Goal: Check status: Check status

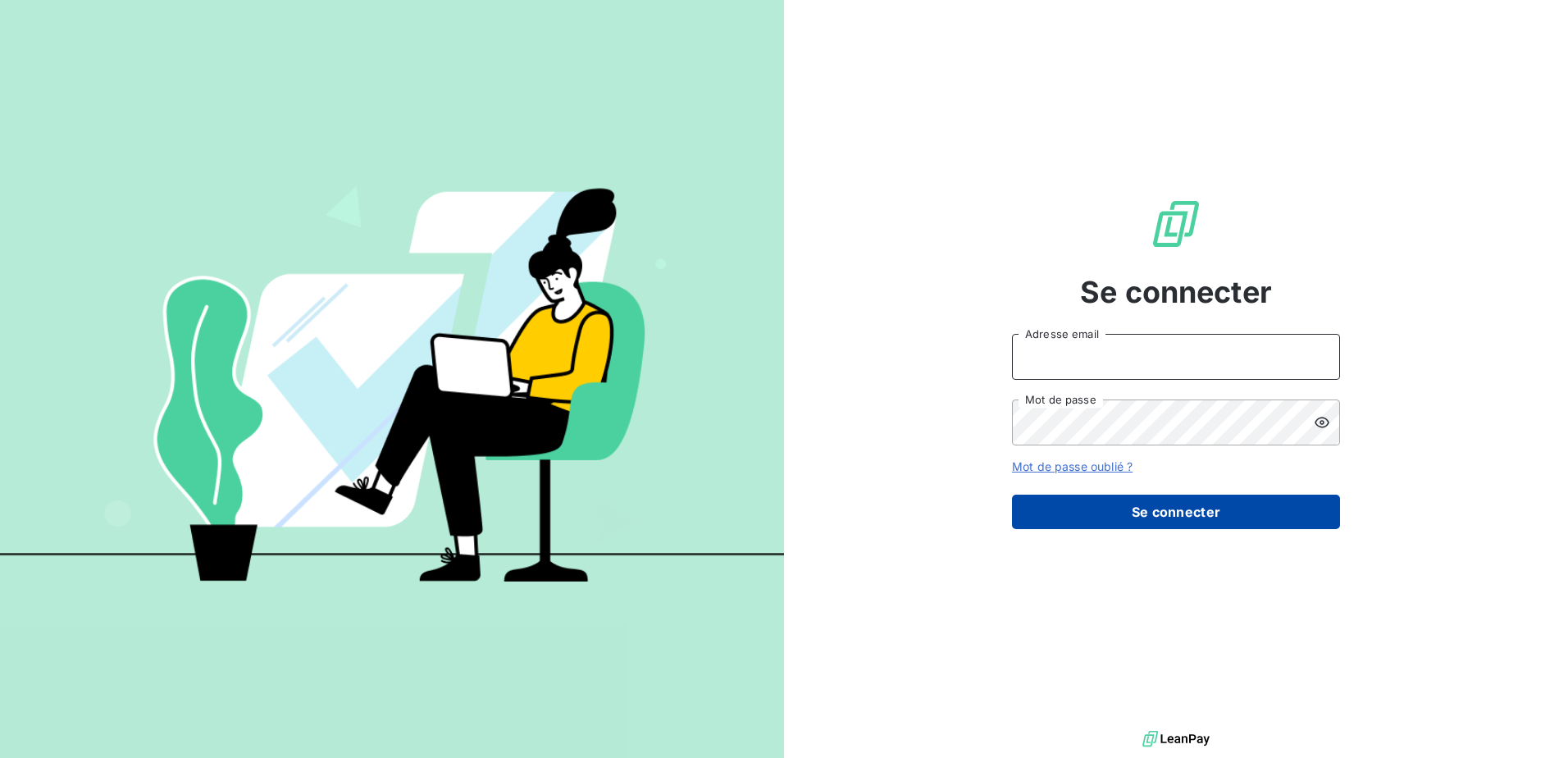
type input "sonia.luchesi@amiad.com"
click at [1154, 498] on button "Se connecter" at bounding box center [1176, 512] width 328 height 35
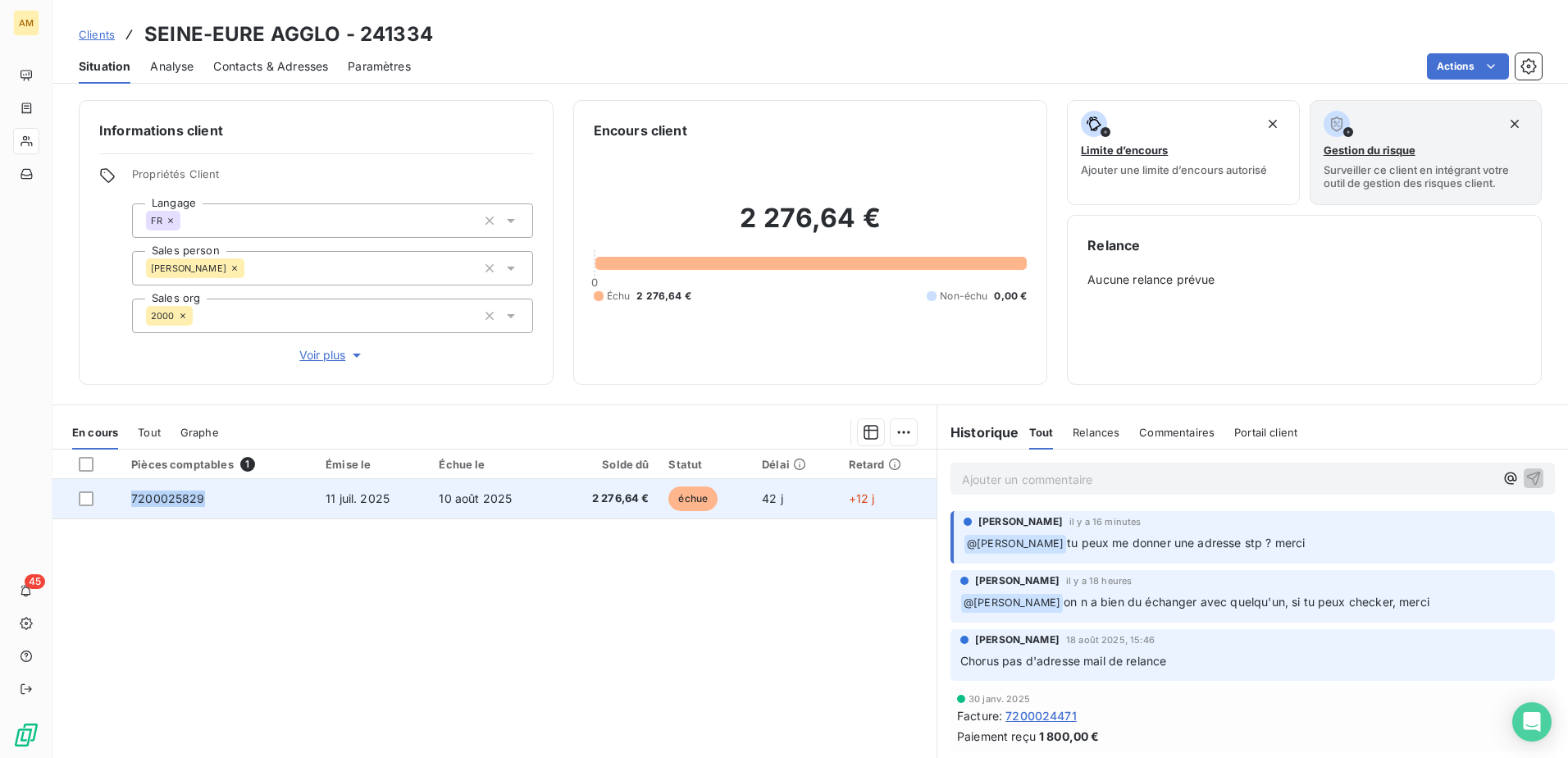
drag, startPoint x: 204, startPoint y: 499, endPoint x: 127, endPoint y: 503, distance: 77.1
click at [127, 503] on td "7200025829" at bounding box center [219, 500] width 195 height 40
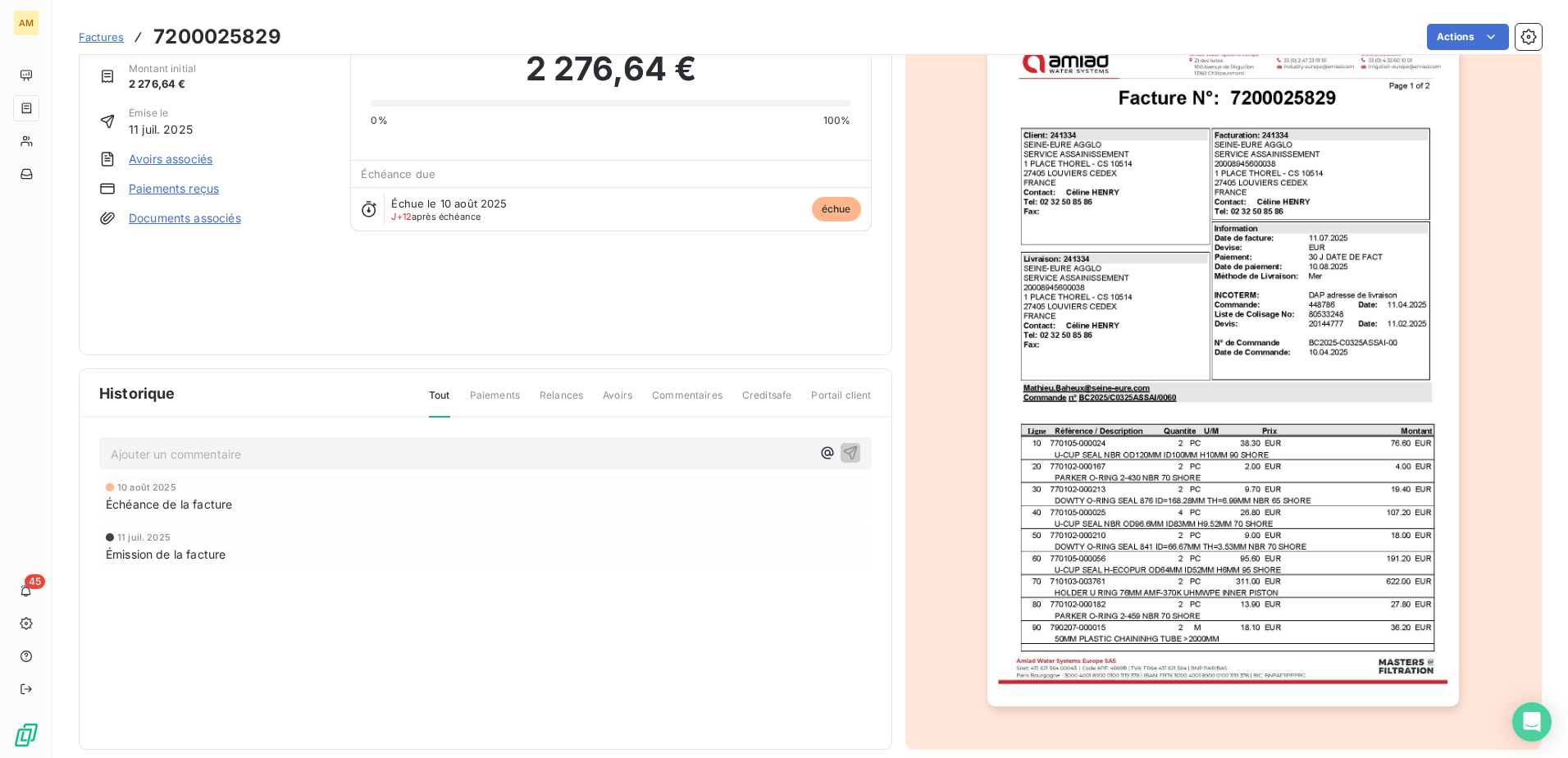
scroll to position [88, 0]
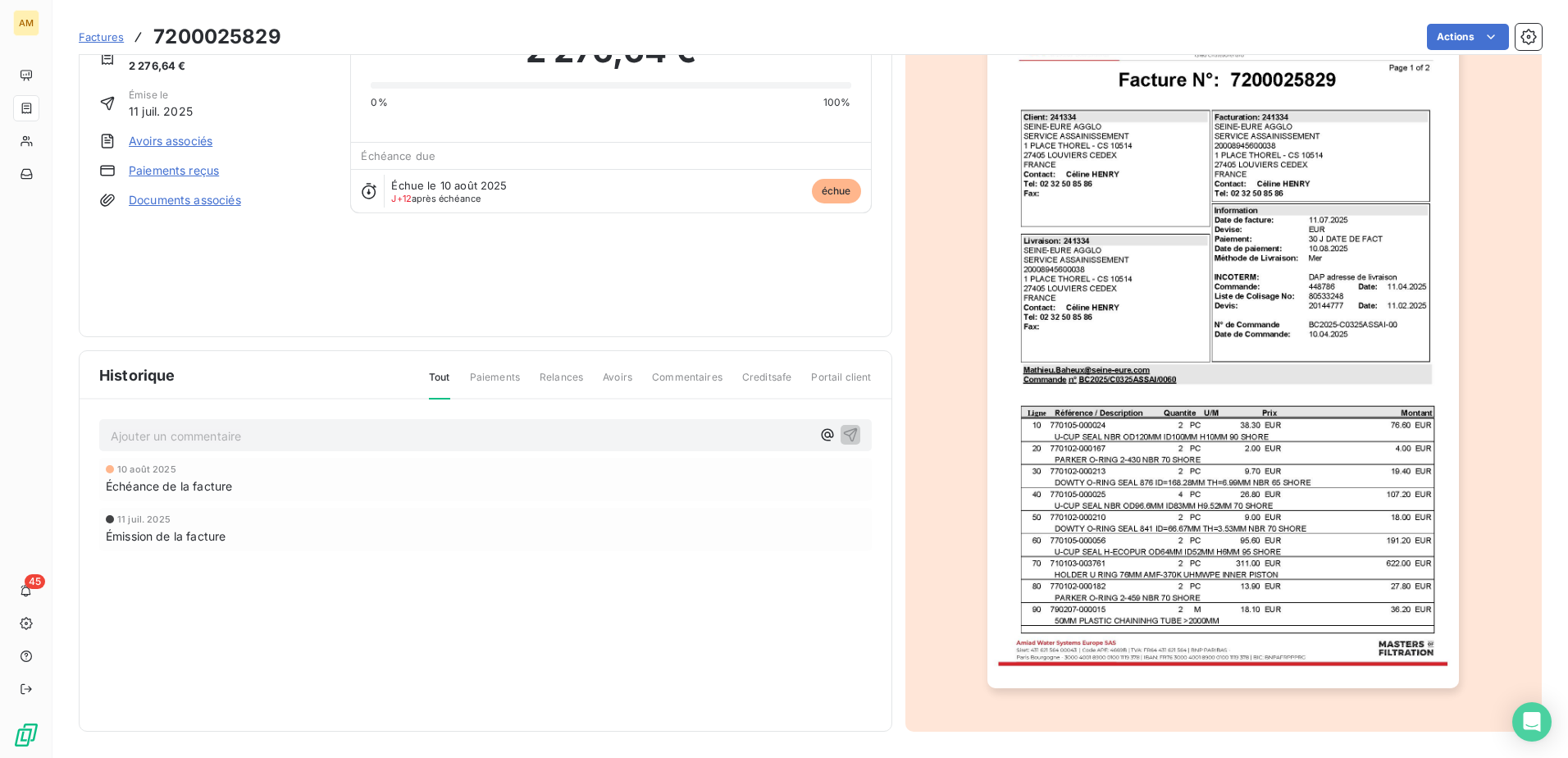
click at [1340, 625] on img "button" at bounding box center [1224, 355] width 472 height 668
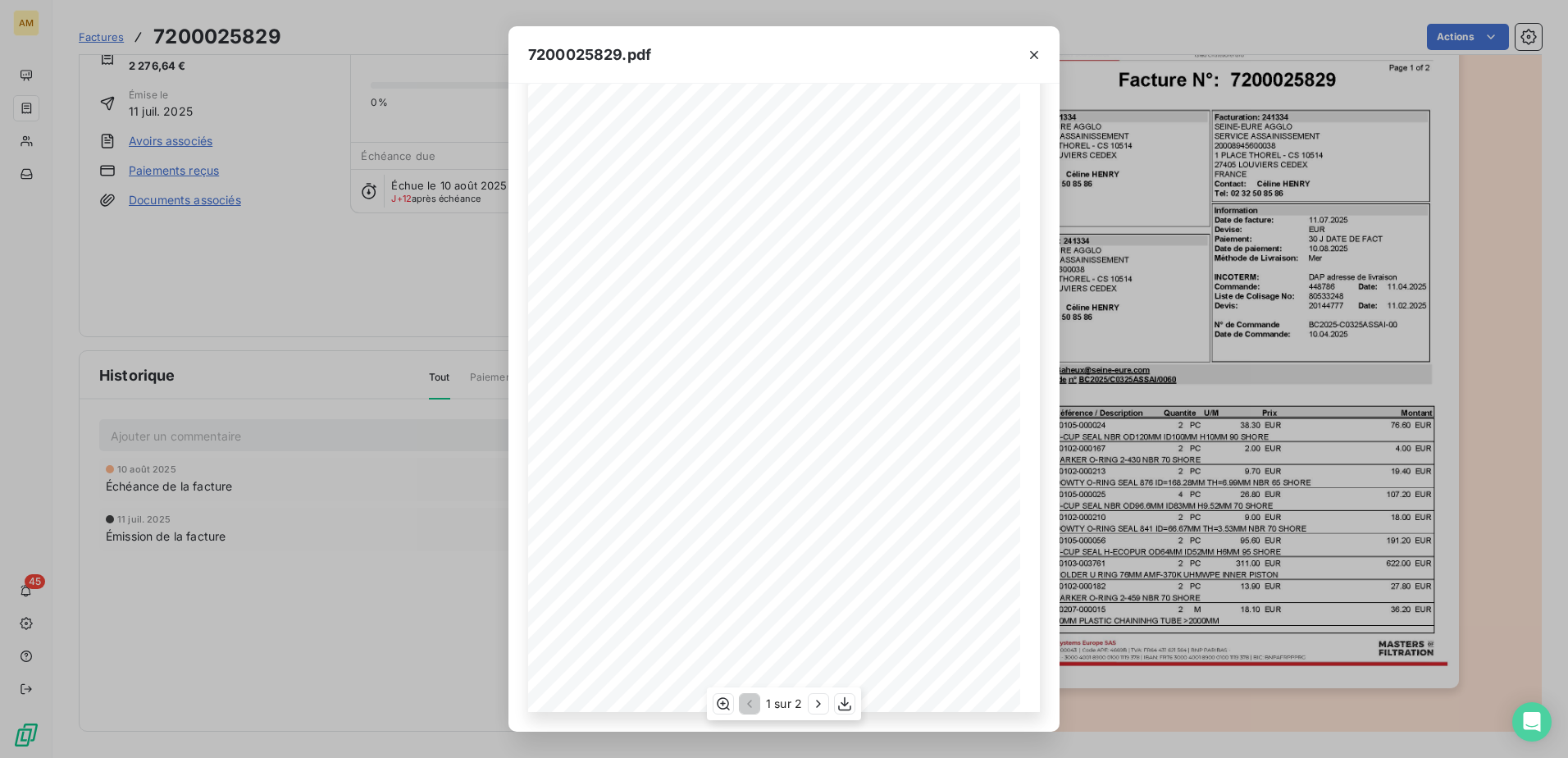
scroll to position [87, 0]
click at [820, 698] on icon "button" at bounding box center [819, 704] width 17 height 17
click at [749, 708] on icon "button" at bounding box center [748, 704] width 17 height 17
click at [1031, 52] on icon "button" at bounding box center [1034, 55] width 17 height 17
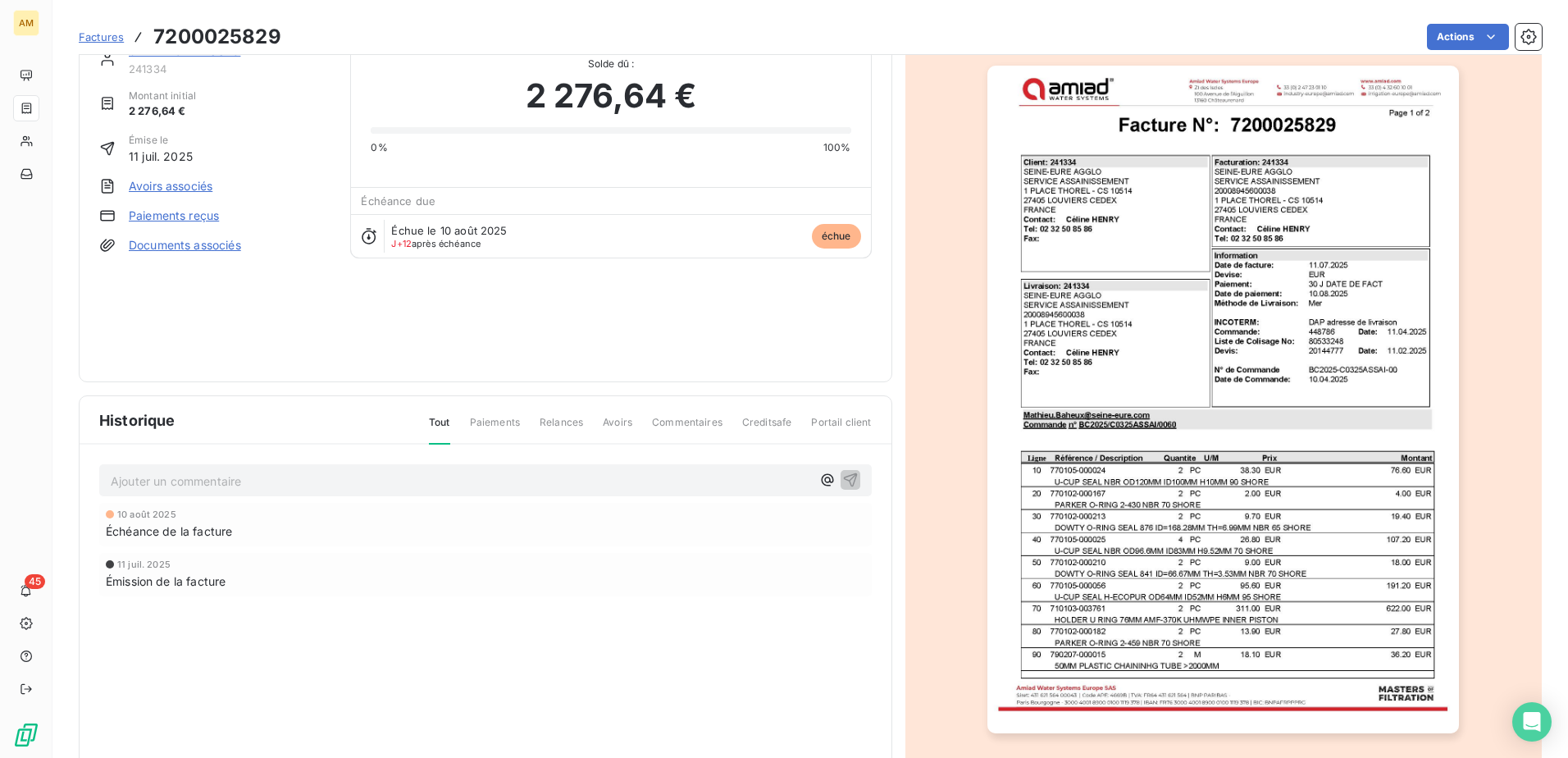
scroll to position [0, 0]
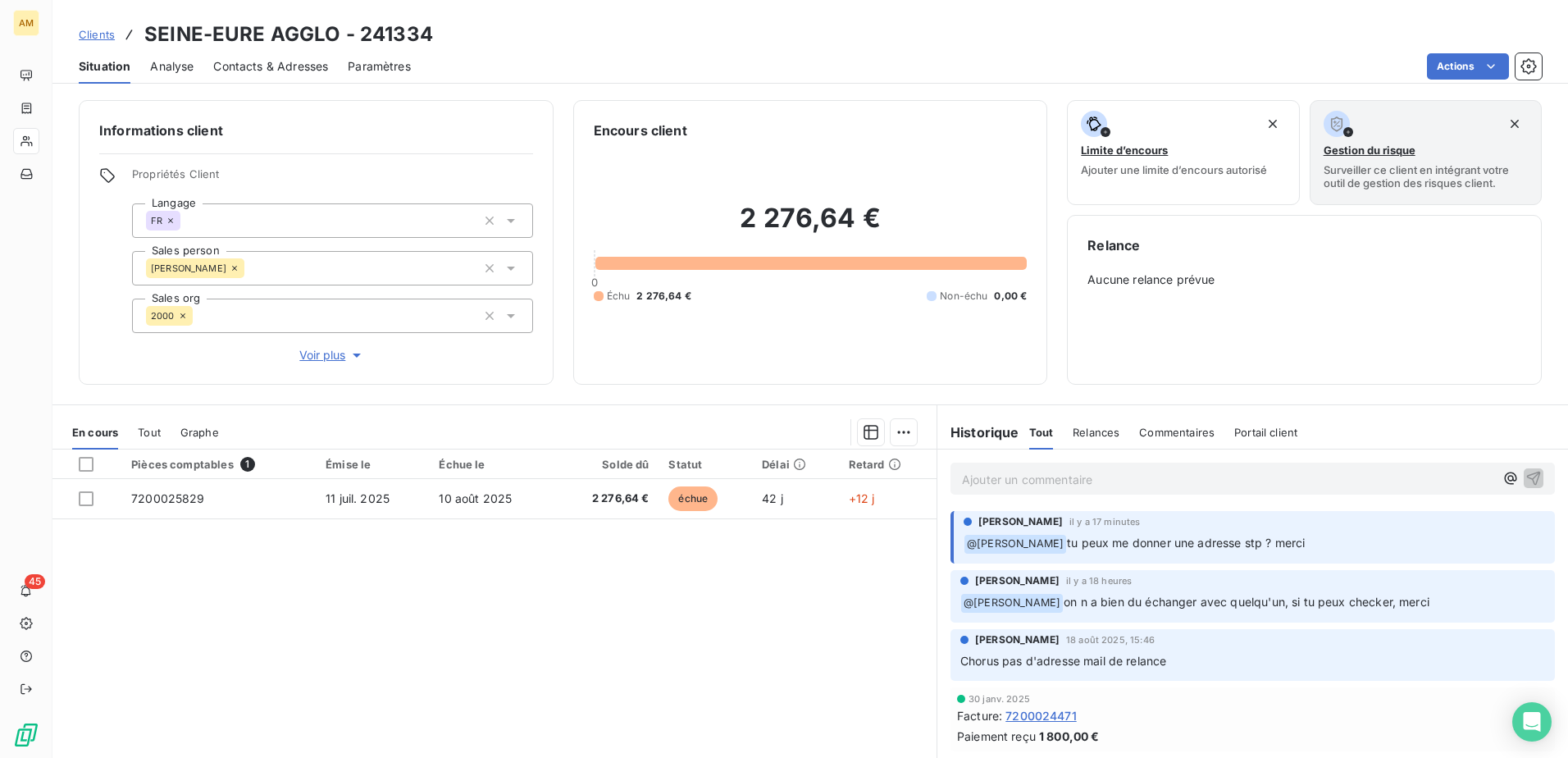
click at [1145, 480] on p "Ajouter un commentaire ﻿" at bounding box center [1228, 480] width 532 height 21
click at [982, 475] on p "Ajouter un commentaire ﻿" at bounding box center [1228, 480] width 532 height 21
click at [1526, 480] on icon "button" at bounding box center [1534, 478] width 17 height 17
